Goal: Task Accomplishment & Management: Manage account settings

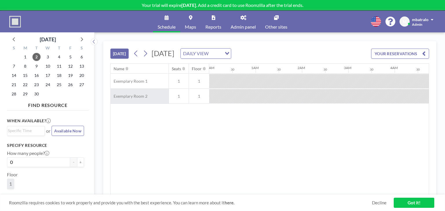
scroll to position [0, 440]
click at [138, 128] on div "Name Seats Floor 12AM 30 1AM 30 2AM 30 3AM 30 4AM 30 5AM 30 6AM 30 7AM 30 8AM 3…" at bounding box center [270, 129] width 318 height 131
click at [412, 20] on span "mbatralo" at bounding box center [420, 19] width 17 height 5
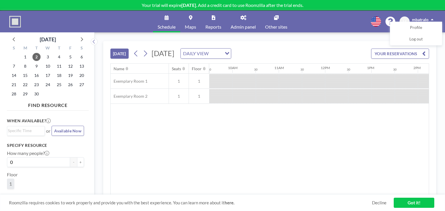
click at [320, 23] on div "Schedule Maps Reports Admin panel Other sites English Polski 日本語 Española M mba…" at bounding box center [222, 22] width 445 height 22
click at [276, 21] on link "Other sites" at bounding box center [276, 22] width 32 height 22
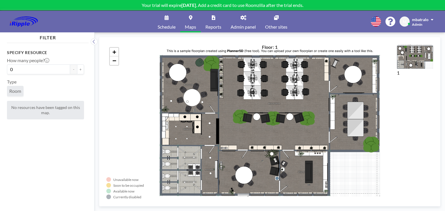
click at [231, 99] on div "+ −" at bounding box center [269, 121] width 327 height 155
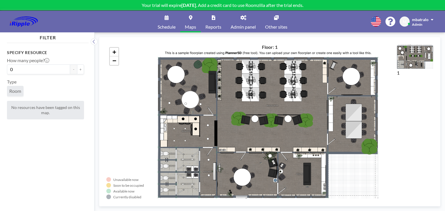
click at [252, 100] on div "+ −" at bounding box center [269, 121] width 327 height 155
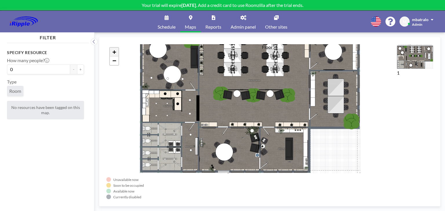
click at [118, 52] on link "+" at bounding box center [114, 52] width 9 height 9
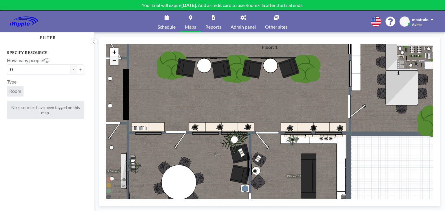
click at [114, 59] on span "−" at bounding box center [114, 60] width 4 height 7
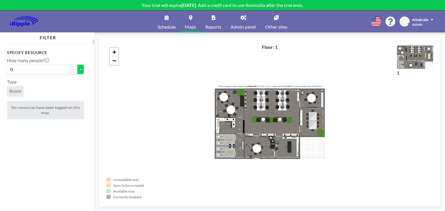
click at [77, 69] on button "+" at bounding box center [80, 70] width 7 height 10
click at [70, 69] on button "-" at bounding box center [73, 70] width 7 height 10
type input "0"
click at [272, 96] on div "+ −" at bounding box center [269, 121] width 327 height 155
click at [272, 100] on div "+ −" at bounding box center [269, 121] width 327 height 155
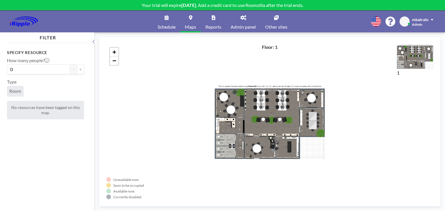
click at [294, 96] on div "+ −" at bounding box center [269, 121] width 327 height 155
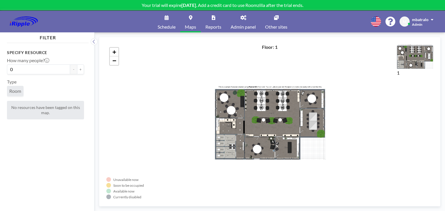
drag, startPoint x: 294, startPoint y: 96, endPoint x: 268, endPoint y: 98, distance: 25.5
click at [268, 98] on div "+ −" at bounding box center [269, 121] width 327 height 155
click at [270, 23] on link "Other sites" at bounding box center [276, 22] width 32 height 22
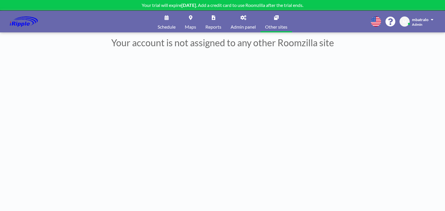
click at [241, 17] on icon at bounding box center [243, 17] width 6 height 5
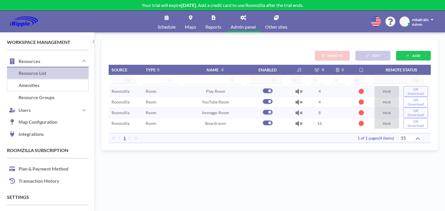
click at [58, 87] on link "Amenities" at bounding box center [48, 86] width 82 height 12
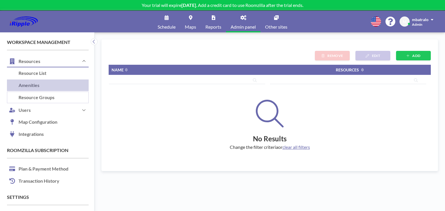
click at [51, 98] on link "Resource Groups" at bounding box center [48, 98] width 82 height 12
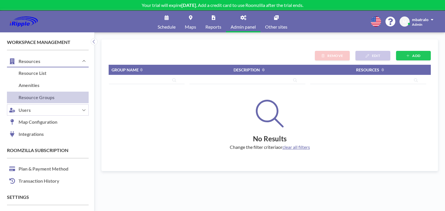
click at [40, 110] on button "Users" at bounding box center [48, 110] width 82 height 12
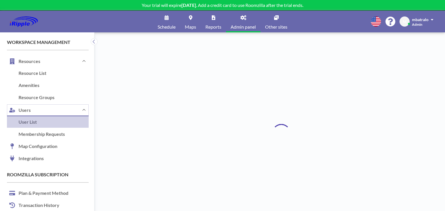
click at [40, 110] on button "Users" at bounding box center [48, 110] width 82 height 12
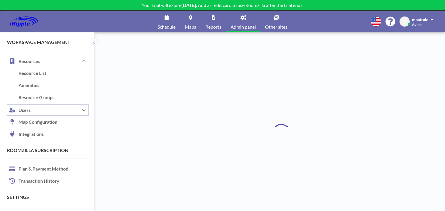
click at [40, 110] on button "Users" at bounding box center [48, 110] width 82 height 12
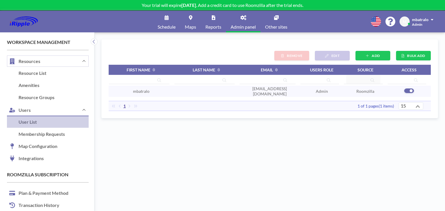
click at [51, 64] on button "Resources" at bounding box center [48, 61] width 82 height 12
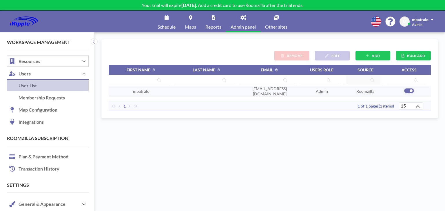
click at [51, 64] on button "Resources" at bounding box center [48, 61] width 82 height 12
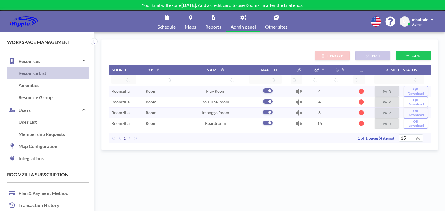
click at [166, 21] on link "Schedule" at bounding box center [166, 22] width 27 height 22
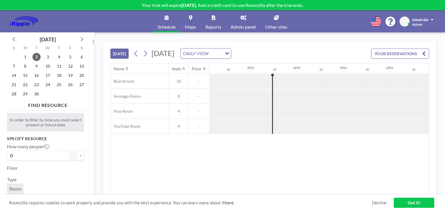
scroll to position [0, 672]
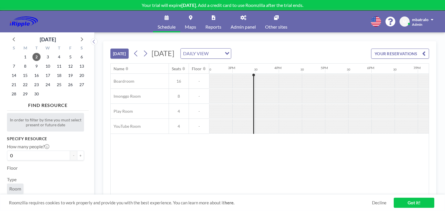
click at [188, 18] on link "Maps" at bounding box center [190, 22] width 21 height 22
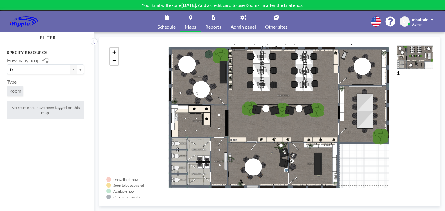
drag, startPoint x: 290, startPoint y: 96, endPoint x: 240, endPoint y: 100, distance: 50.9
click at [239, 100] on div "+ −" at bounding box center [269, 121] width 327 height 155
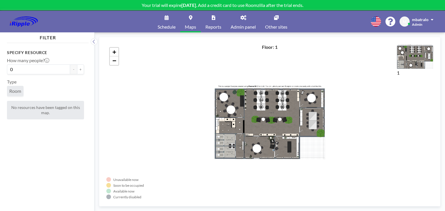
click at [168, 20] on link "Schedule" at bounding box center [166, 22] width 27 height 22
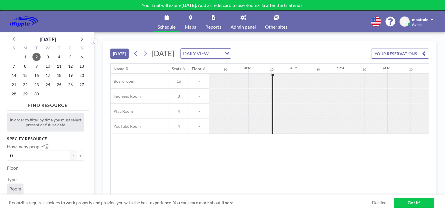
scroll to position [0, 695]
click at [217, 15] on link "Reports" at bounding box center [213, 22] width 25 height 22
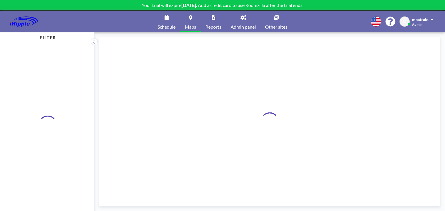
click at [215, 19] on icon at bounding box center [213, 17] width 3 height 5
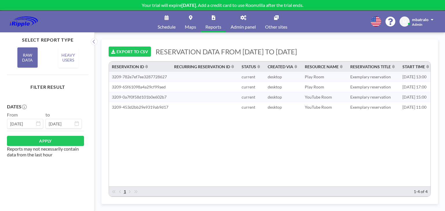
click at [170, 20] on link "Schedule" at bounding box center [166, 22] width 27 height 22
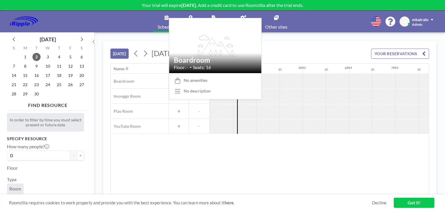
scroll to position [0, 695]
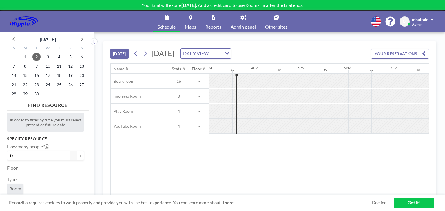
click at [261, 85] on div at bounding box center [266, 81] width 23 height 14
click at [192, 19] on link "Maps" at bounding box center [190, 22] width 21 height 22
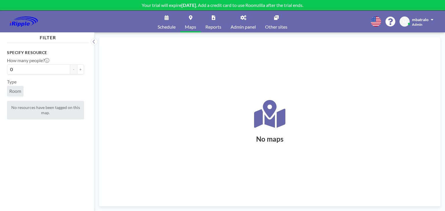
click at [241, 19] on icon at bounding box center [243, 17] width 6 height 5
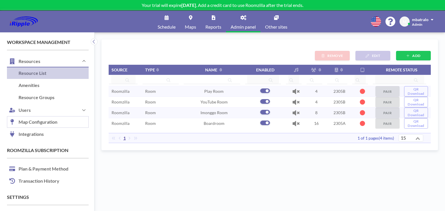
click at [47, 122] on link "Map Configuration" at bounding box center [48, 122] width 82 height 12
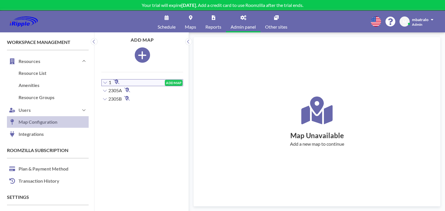
click at [106, 83] on icon at bounding box center [105, 83] width 4 height 2
click at [106, 83] on icon at bounding box center [105, 82] width 5 height 5
click at [129, 92] on div "2305A ADD MAP" at bounding box center [142, 91] width 81 height 6
click at [167, 90] on button "ADD MAP" at bounding box center [174, 91] width 18 height 6
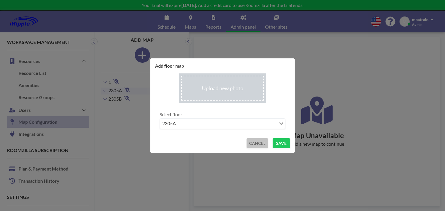
click at [256, 143] on button "CANCEL" at bounding box center [256, 143] width 21 height 10
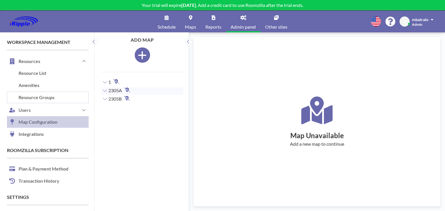
click at [47, 93] on link "Resource Groups" at bounding box center [48, 98] width 82 height 12
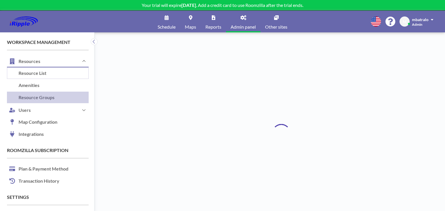
click at [45, 74] on link "Resource List" at bounding box center [48, 73] width 82 height 12
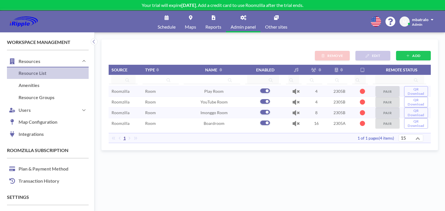
click at [327, 121] on td "2305A" at bounding box center [339, 123] width 25 height 10
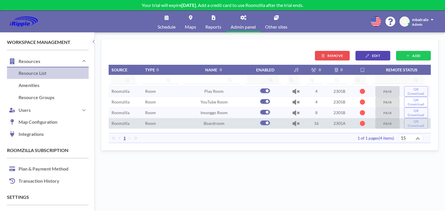
click at [327, 121] on td "2305A" at bounding box center [339, 123] width 25 height 10
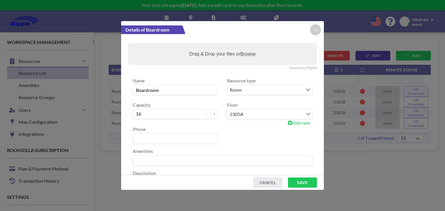
click at [306, 114] on icon "Search for option" at bounding box center [308, 114] width 4 height 3
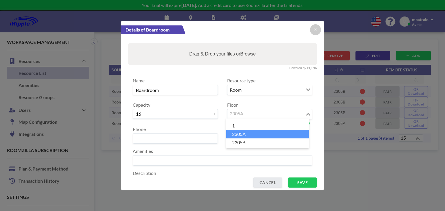
click at [306, 114] on icon "Search for option" at bounding box center [308, 114] width 4 height 3
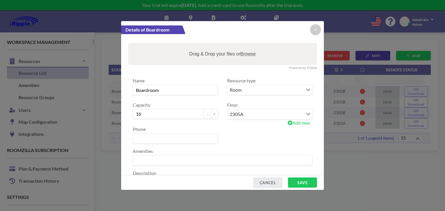
click at [306, 113] on icon "Search for option" at bounding box center [308, 114] width 4 height 3
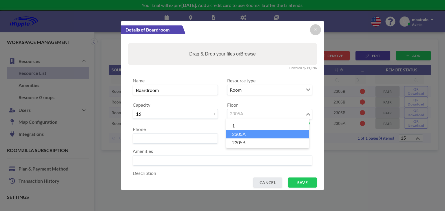
click at [306, 113] on icon "Search for option" at bounding box center [308, 114] width 4 height 3
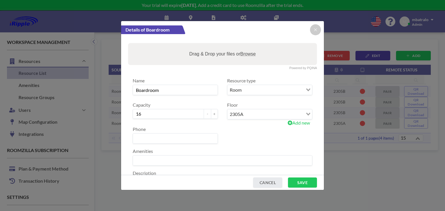
click at [301, 124] on span "Add new" at bounding box center [299, 123] width 22 height 6
click at [279, 114] on input "2305A" at bounding box center [269, 114] width 85 height 10
type input "2305"
click at [299, 182] on button "SAVE" at bounding box center [302, 183] width 29 height 10
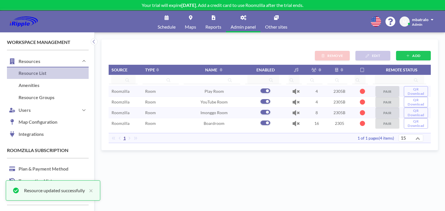
click at [316, 112] on td "8" at bounding box center [316, 112] width 21 height 11
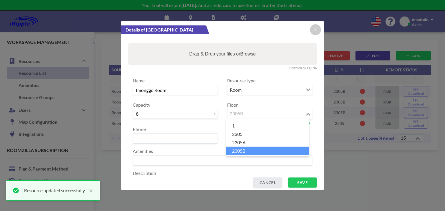
click at [262, 115] on input "Search for option" at bounding box center [266, 115] width 77 height 8
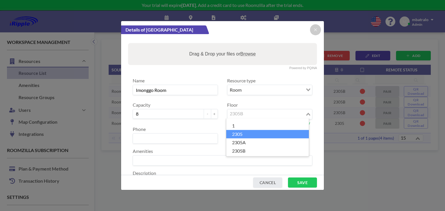
click at [250, 136] on li "2305" at bounding box center [267, 134] width 83 height 8
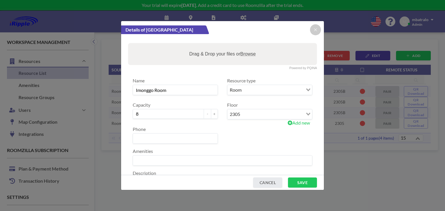
drag, startPoint x: 297, startPoint y: 182, endPoint x: 300, endPoint y: 176, distance: 6.5
click at [297, 182] on button "SAVE" at bounding box center [302, 183] width 29 height 10
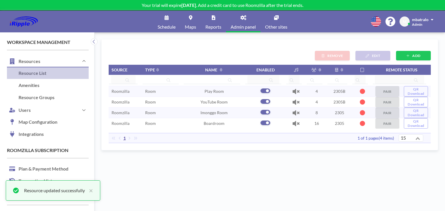
click at [341, 101] on td "2305B" at bounding box center [339, 102] width 25 height 10
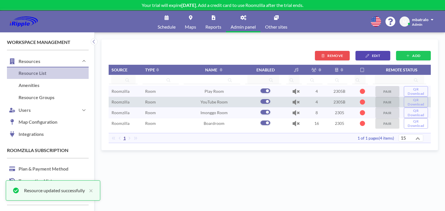
click at [341, 101] on td "2305B" at bounding box center [339, 102] width 25 height 10
click at [367, 54] on icon "button" at bounding box center [366, 55] width 3 height 3
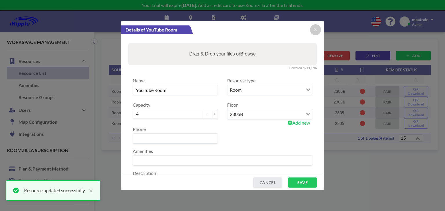
click at [265, 114] on input "Search for option" at bounding box center [274, 115] width 58 height 8
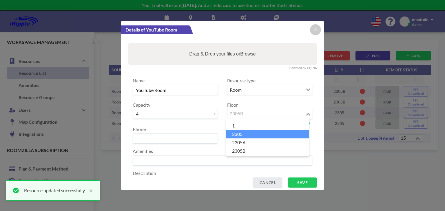
drag, startPoint x: 243, startPoint y: 133, endPoint x: 249, endPoint y: 133, distance: 5.8
click at [243, 133] on li "2305" at bounding box center [267, 134] width 83 height 8
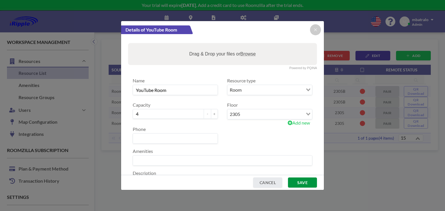
click at [294, 184] on button "SAVE" at bounding box center [302, 183] width 29 height 10
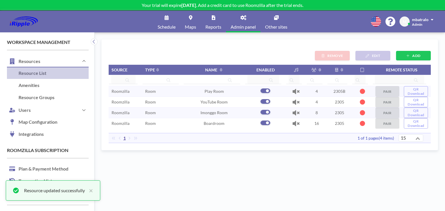
click at [331, 90] on td "2305B" at bounding box center [339, 91] width 25 height 11
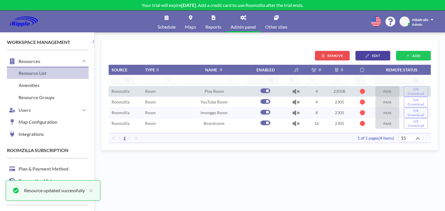
click at [368, 57] on icon "button" at bounding box center [366, 55] width 3 height 3
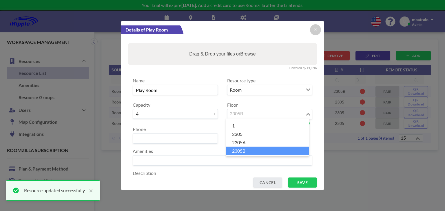
click at [248, 116] on input "Search for option" at bounding box center [266, 115] width 77 height 8
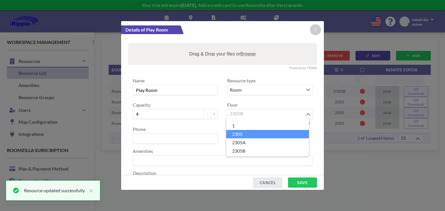
click at [242, 135] on li "2305" at bounding box center [267, 134] width 83 height 8
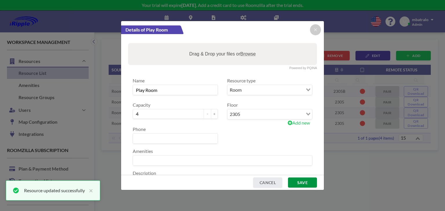
click at [295, 184] on button "SAVE" at bounding box center [302, 183] width 29 height 10
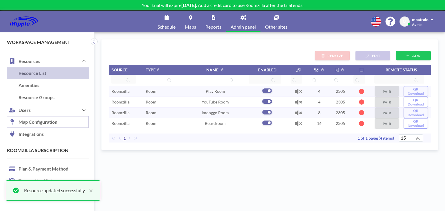
click at [38, 124] on link "Map Configuration" at bounding box center [48, 122] width 82 height 12
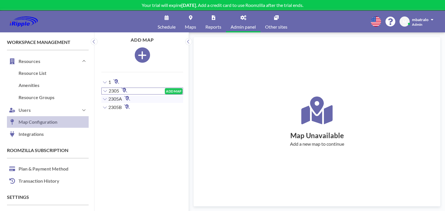
click at [121, 90] on div "2305 ADD MAP" at bounding box center [142, 91] width 81 height 6
click at [172, 90] on button "ADD MAP" at bounding box center [174, 91] width 18 height 6
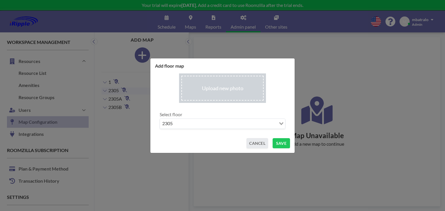
click at [239, 86] on input "file" at bounding box center [222, 89] width 87 height 30
click at [278, 144] on button "SAVE" at bounding box center [280, 143] width 17 height 10
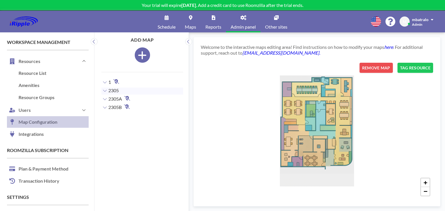
click at [322, 132] on div "+ −" at bounding box center [317, 131] width 232 height 137
drag, startPoint x: 329, startPoint y: 116, endPoint x: 304, endPoint y: 119, distance: 24.8
click at [304, 119] on div "+ −" at bounding box center [317, 131] width 232 height 137
click at [370, 71] on button "REMOVE MAP" at bounding box center [375, 68] width 33 height 10
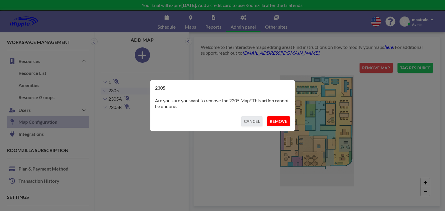
click at [283, 121] on button "REMOVE" at bounding box center [278, 121] width 23 height 10
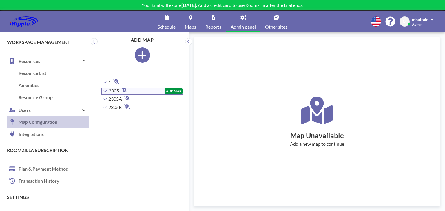
click at [166, 90] on button "ADD MAP" at bounding box center [174, 91] width 18 height 6
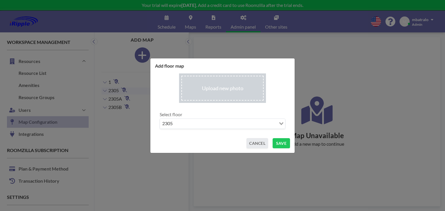
click at [239, 88] on input "file" at bounding box center [222, 89] width 87 height 30
click at [280, 142] on button "SAVE" at bounding box center [280, 143] width 17 height 10
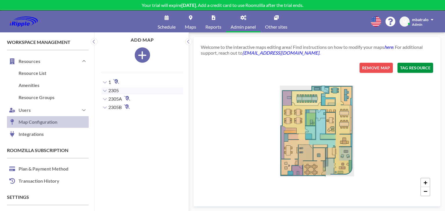
click at [417, 67] on button "TAG RESOURCE" at bounding box center [415, 68] width 36 height 10
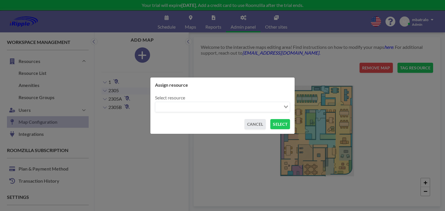
click at [253, 110] on input "Search for option" at bounding box center [219, 107] width 127 height 8
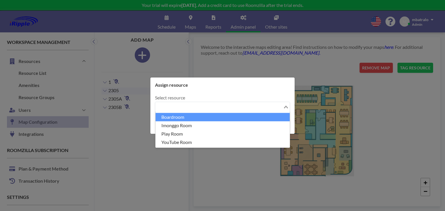
click at [207, 116] on li "Boardroom" at bounding box center [222, 117] width 134 height 8
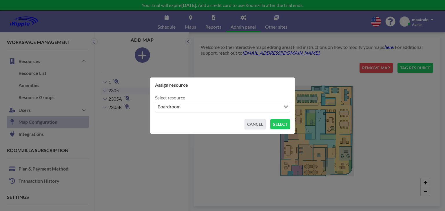
click at [277, 124] on button "SELECT" at bounding box center [280, 124] width 20 height 10
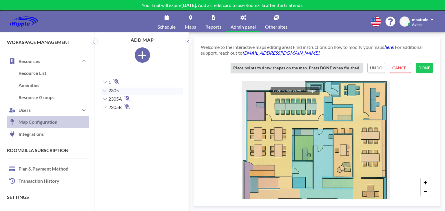
drag, startPoint x: 266, startPoint y: 84, endPoint x: 265, endPoint y: 91, distance: 6.8
click at [265, 91] on div at bounding box center [265, 91] width 12 height 12
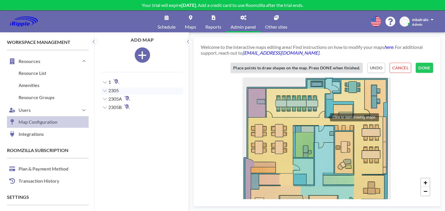
drag, startPoint x: 266, startPoint y: 88, endPoint x: 324, endPoint y: 117, distance: 64.4
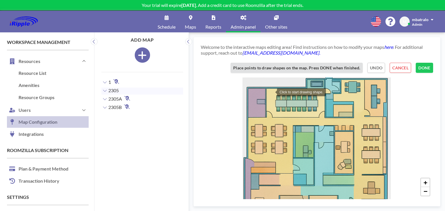
drag, startPoint x: 324, startPoint y: 117, endPoint x: 271, endPoint y: 92, distance: 58.7
click at [271, 92] on div "Click to start drawing shape. + −" at bounding box center [317, 131] width 232 height 137
click at [266, 88] on div at bounding box center [267, 89] width 12 height 12
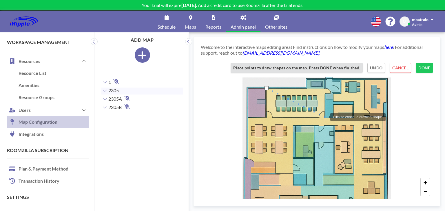
click at [324, 117] on div at bounding box center [325, 117] width 12 height 12
click at [267, 89] on div "+ −" at bounding box center [317, 131] width 232 height 137
click at [372, 69] on button "UNDO" at bounding box center [376, 68] width 18 height 10
click at [383, 69] on button "UNDO" at bounding box center [376, 68] width 18 height 10
click at [399, 67] on button "CANCEL" at bounding box center [399, 68] width 21 height 10
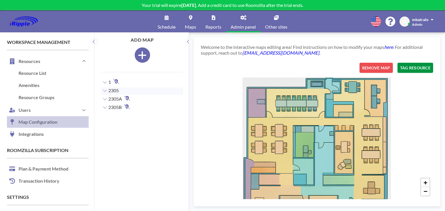
click at [409, 67] on button "TAG RESOURCE" at bounding box center [415, 68] width 36 height 10
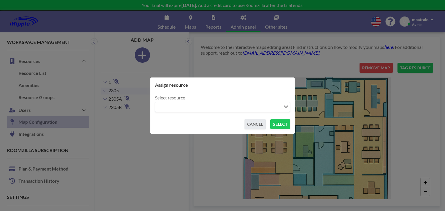
click at [264, 106] on input "Search for option" at bounding box center [219, 107] width 127 height 8
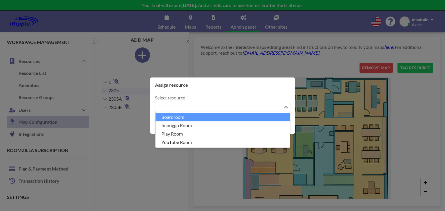
click at [186, 121] on li "Boardroom" at bounding box center [222, 117] width 134 height 8
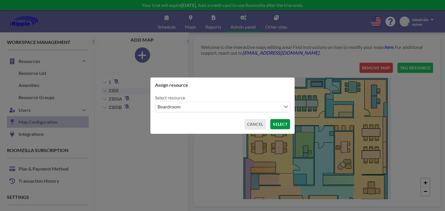
click at [280, 126] on button "SELECT" at bounding box center [280, 124] width 20 height 10
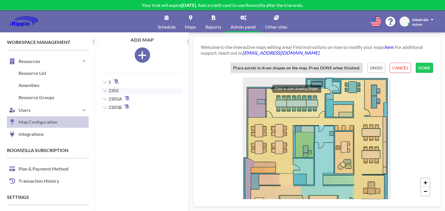
click at [266, 88] on div at bounding box center [267, 89] width 12 height 12
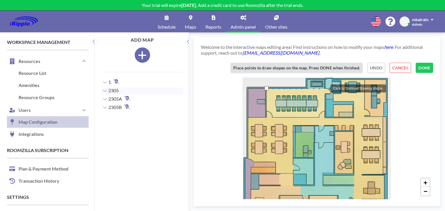
click at [325, 88] on div at bounding box center [325, 88] width 12 height 12
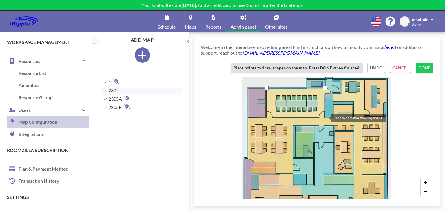
click at [325, 118] on div at bounding box center [325, 118] width 12 height 12
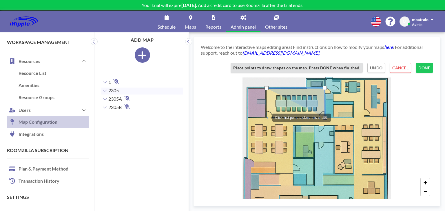
click at [266, 117] on div at bounding box center [267, 117] width 12 height 12
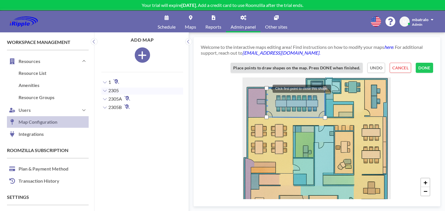
click at [267, 88] on div at bounding box center [266, 88] width 4 height 4
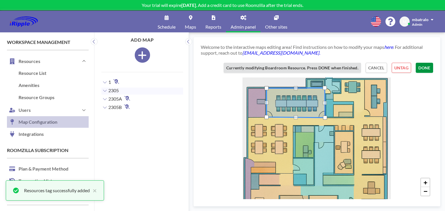
click at [428, 69] on button "DONE" at bounding box center [424, 68] width 17 height 10
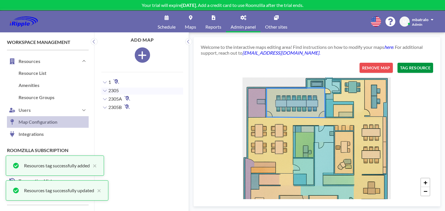
click at [405, 67] on button "TAG RESOURCE" at bounding box center [415, 68] width 36 height 10
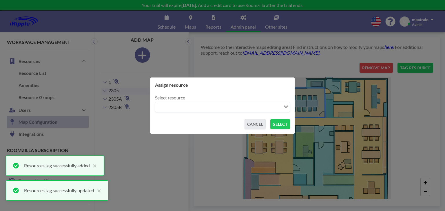
click at [245, 109] on input "Search for option" at bounding box center [219, 107] width 127 height 8
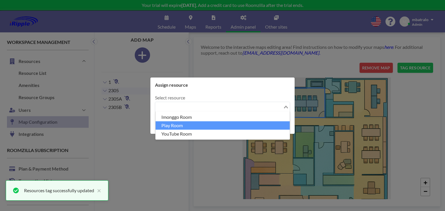
click at [187, 126] on li "Play Room" at bounding box center [222, 125] width 134 height 8
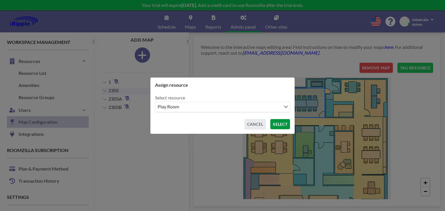
click at [284, 122] on button "SELECT" at bounding box center [280, 124] width 20 height 10
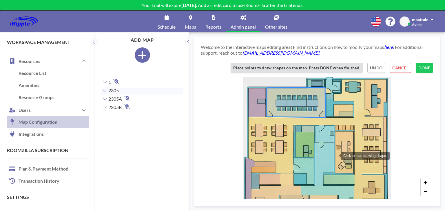
click at [335, 155] on div at bounding box center [335, 156] width 12 height 12
click at [354, 155] on div at bounding box center [354, 156] width 12 height 12
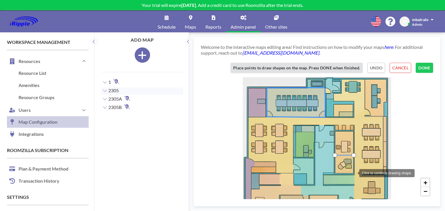
click at [353, 173] on div at bounding box center [353, 173] width 12 height 12
click at [335, 173] on div at bounding box center [335, 173] width 12 height 12
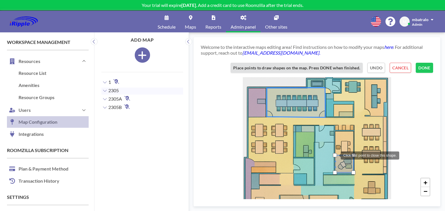
click at [335, 155] on div at bounding box center [335, 155] width 4 height 4
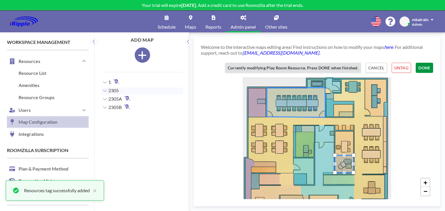
click at [425, 70] on button "DONE" at bounding box center [424, 68] width 17 height 10
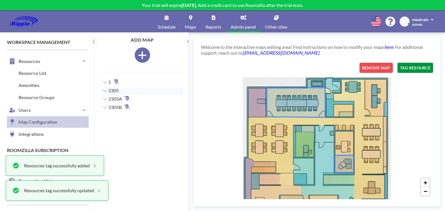
click at [421, 69] on button "TAG RESOURCE" at bounding box center [415, 68] width 36 height 10
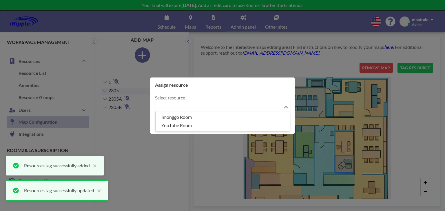
click at [256, 109] on input "Search for option" at bounding box center [219, 107] width 127 height 8
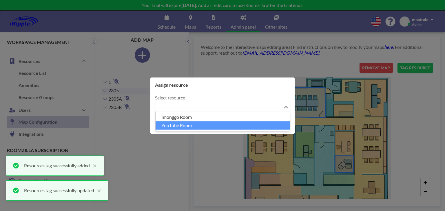
click at [186, 125] on li "YouTube Room" at bounding box center [222, 125] width 134 height 8
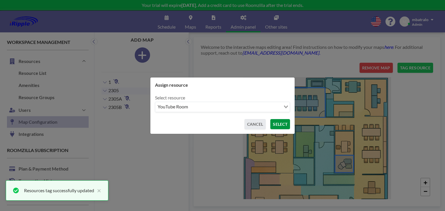
click at [277, 126] on button "SELECT" at bounding box center [280, 124] width 20 height 10
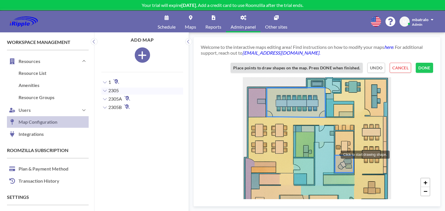
click at [335, 154] on div at bounding box center [335, 155] width 12 height 12
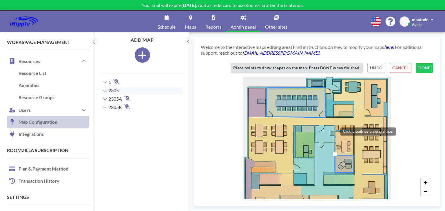
click at [334, 131] on div at bounding box center [335, 131] width 12 height 12
click at [354, 131] on div at bounding box center [354, 131] width 12 height 12
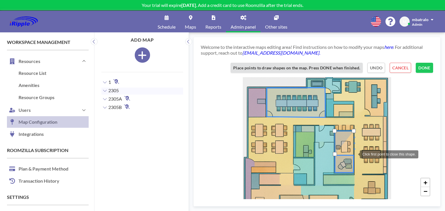
click at [354, 154] on div at bounding box center [354, 154] width 12 height 12
click at [334, 154] on div at bounding box center [335, 154] width 4 height 4
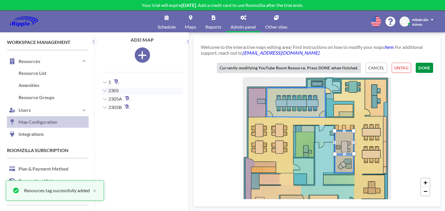
click at [424, 65] on button "DONE" at bounding box center [424, 68] width 17 height 10
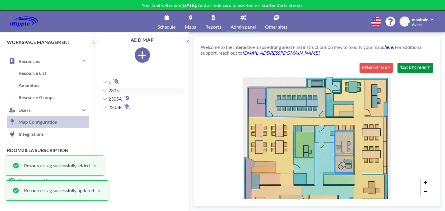
click at [417, 66] on button "TAG RESOURCE" at bounding box center [415, 68] width 36 height 10
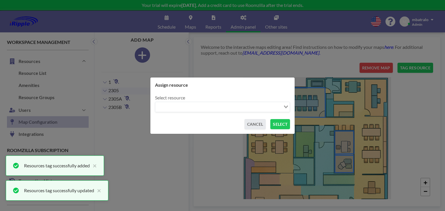
click at [283, 104] on div "Loading..." at bounding box center [286, 106] width 7 height 9
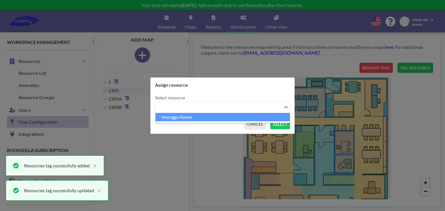
click at [222, 118] on li "Imonggo Room" at bounding box center [222, 117] width 134 height 8
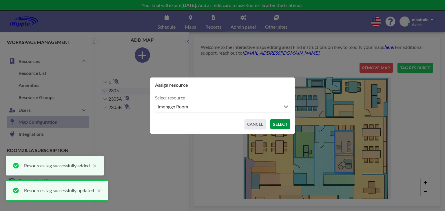
click at [280, 124] on button "SELECT" at bounding box center [280, 124] width 20 height 10
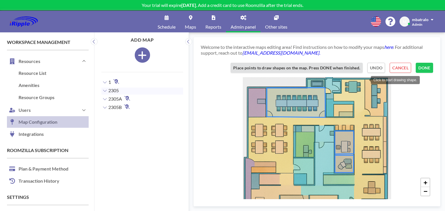
click at [365, 80] on div at bounding box center [365, 80] width 12 height 12
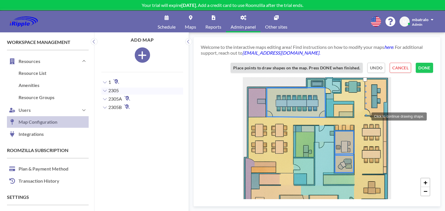
click at [365, 116] on div at bounding box center [366, 116] width 12 height 12
click at [385, 115] on div at bounding box center [385, 115] width 12 height 12
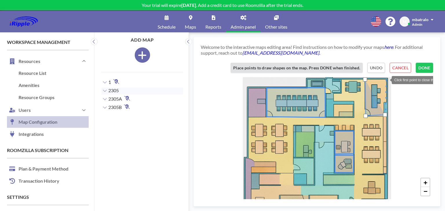
click at [386, 80] on div at bounding box center [386, 80] width 12 height 12
click at [365, 78] on div at bounding box center [365, 80] width 4 height 4
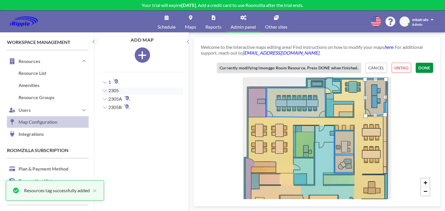
click at [423, 68] on button "DONE" at bounding box center [424, 68] width 17 height 10
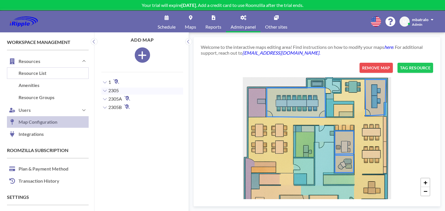
click at [39, 70] on link "Resource List" at bounding box center [48, 73] width 82 height 12
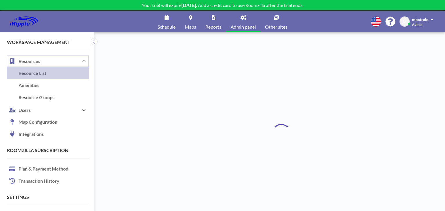
click at [38, 61] on button "Resources" at bounding box center [48, 61] width 82 height 12
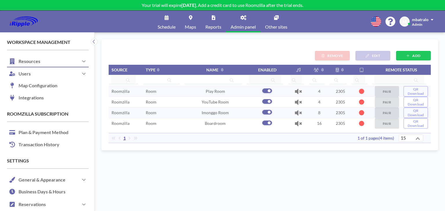
click at [158, 25] on span "Schedule" at bounding box center [167, 27] width 18 height 5
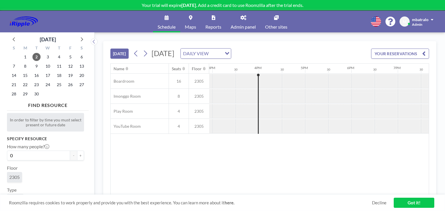
scroll to position [0, 695]
click at [406, 54] on button "YOUR RESERVATIONS" at bounding box center [400, 54] width 58 height 10
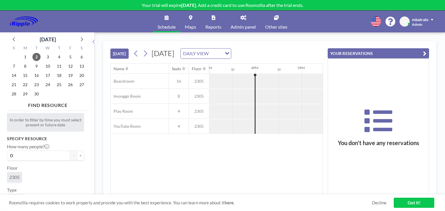
click at [406, 54] on button "YOUR RESERVATIONS" at bounding box center [377, 53] width 101 height 10
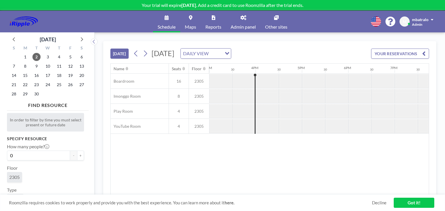
click at [412, 203] on link "Got it!" at bounding box center [414, 203] width 41 height 10
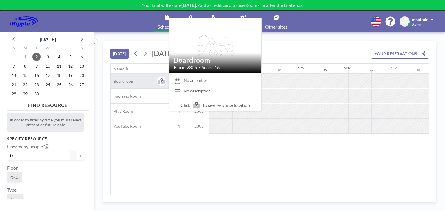
click at [140, 80] on div "Boardroom" at bounding box center [140, 81] width 58 height 15
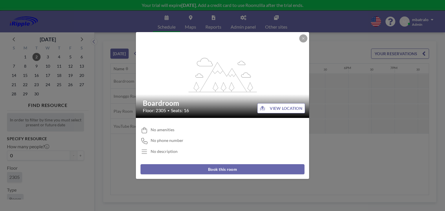
click at [282, 110] on button "VIEW LOCATION" at bounding box center [281, 108] width 48 height 10
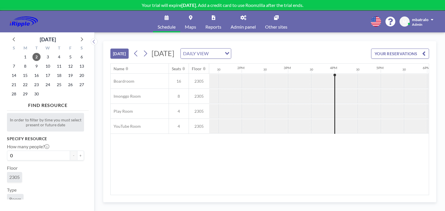
scroll to position [0, 718]
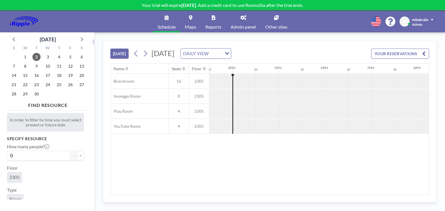
click at [195, 23] on link "Maps" at bounding box center [190, 22] width 21 height 22
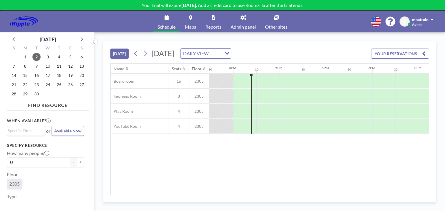
scroll to position [0, 718]
click at [231, 50] on div "Loading..." at bounding box center [227, 53] width 7 height 9
click at [274, 72] on li "WEEKLY VIEW" at bounding box center [273, 72] width 50 height 8
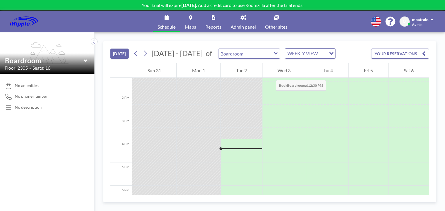
scroll to position [296, 0]
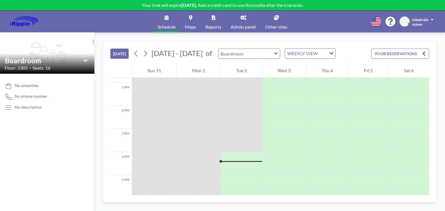
click at [312, 51] on div "WEEKLY VIEW" at bounding box center [305, 53] width 41 height 9
click at [305, 63] on li "DAILY VIEW" at bounding box center [306, 63] width 50 height 8
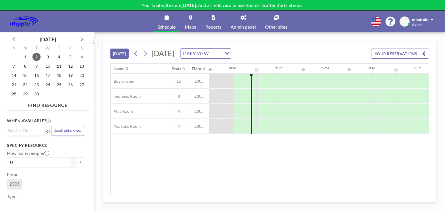
scroll to position [0, 718]
click at [148, 52] on icon at bounding box center [145, 53] width 6 height 9
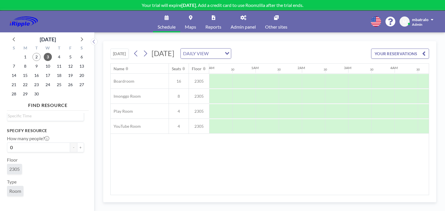
scroll to position [0, 0]
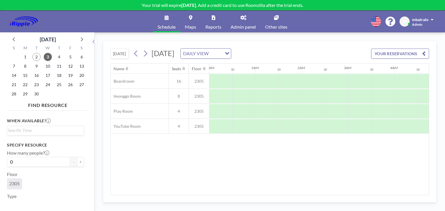
click at [164, 20] on icon at bounding box center [166, 17] width 4 height 5
click at [242, 14] on link "Admin panel" at bounding box center [243, 22] width 34 height 22
